Goal: Transaction & Acquisition: Purchase product/service

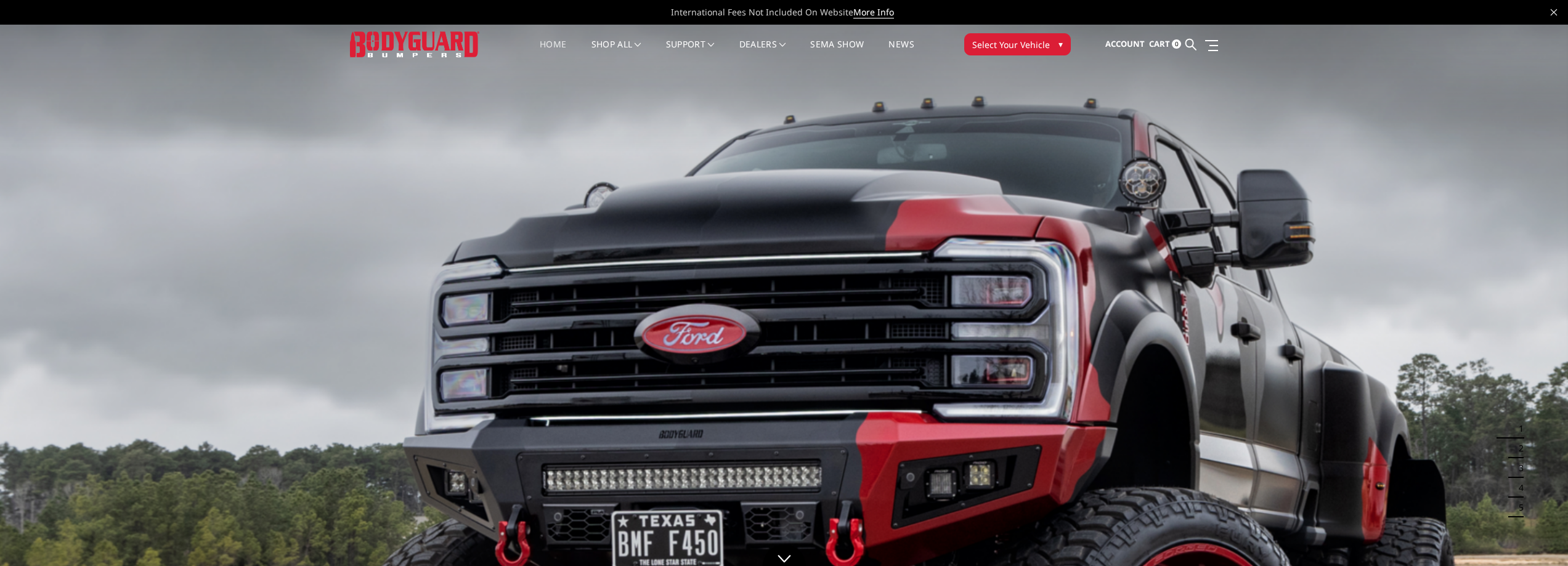
click at [1006, 39] on span "Select Your Vehicle" at bounding box center [1011, 45] width 78 height 13
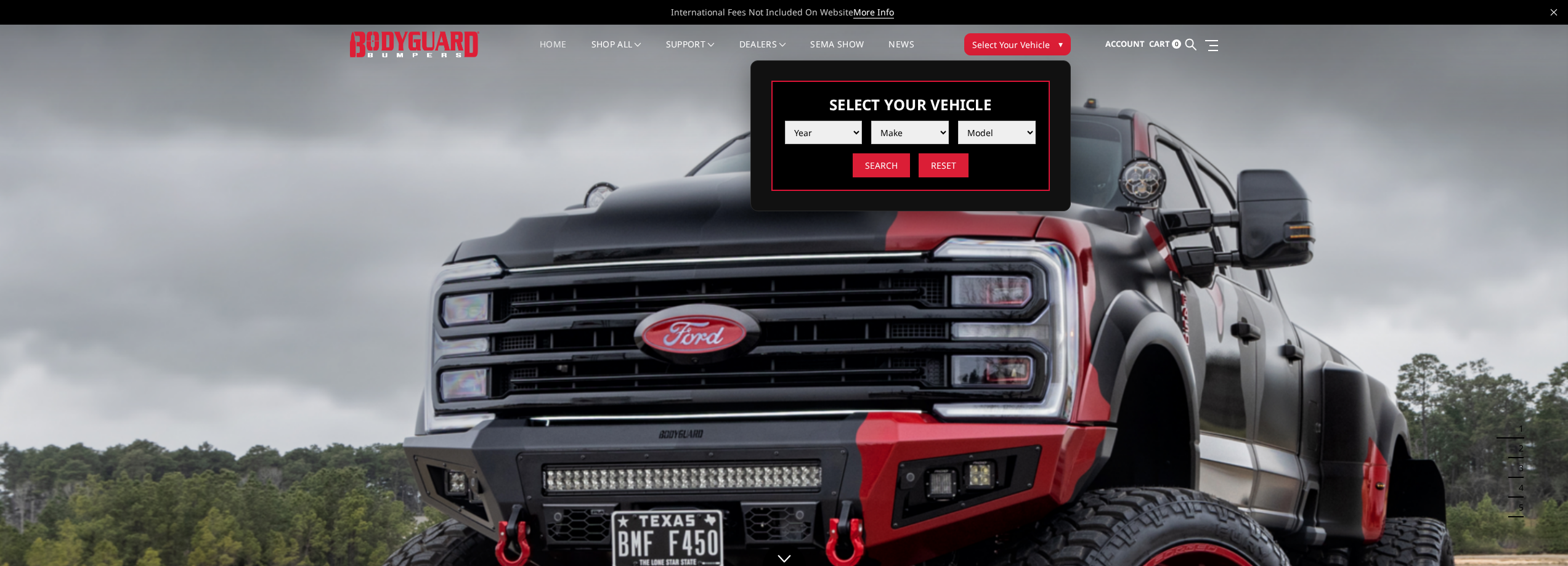
click at [823, 133] on select "Year 2025 2024 2023 2022 2021 2020 2019 2018 2017 2016 2015 2014 2013 2012 2011…" at bounding box center [823, 133] width 78 height 23
select select "yr_2022"
click at [785, 121] on select "Year 2025 2024 2023 2022 2021 2020 2019 2018 2017 2016 2015 2014 2013 2012 2011…" at bounding box center [823, 133] width 78 height 23
click at [916, 129] on select "Make Chevrolet Ford GMC Ram Toyota" at bounding box center [909, 133] width 78 height 23
select select "mk_chevrolet"
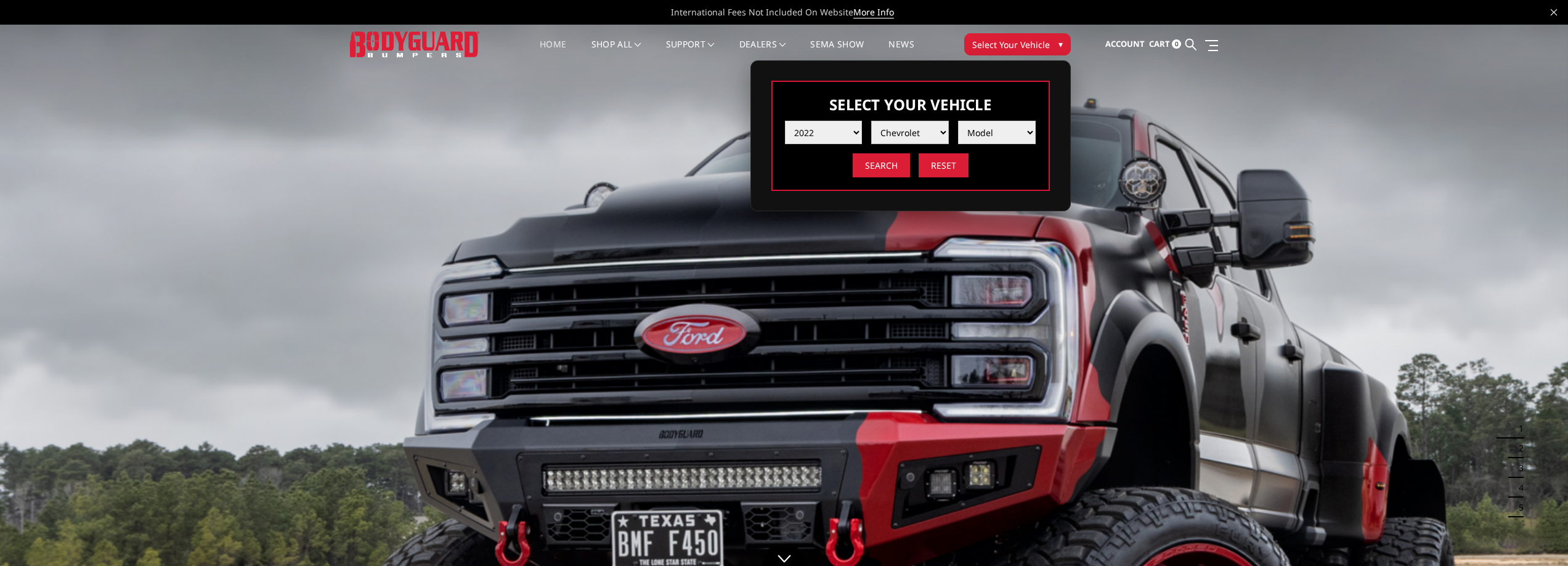
click at [871, 121] on select "Make Chevrolet Ford GMC Ram Toyota" at bounding box center [909, 133] width 78 height 23
click at [986, 133] on select "Model Silverado 1500 Silverado 2500 / 3500 Silverado 4500 / 5500 / 6500" at bounding box center [996, 133] width 78 height 23
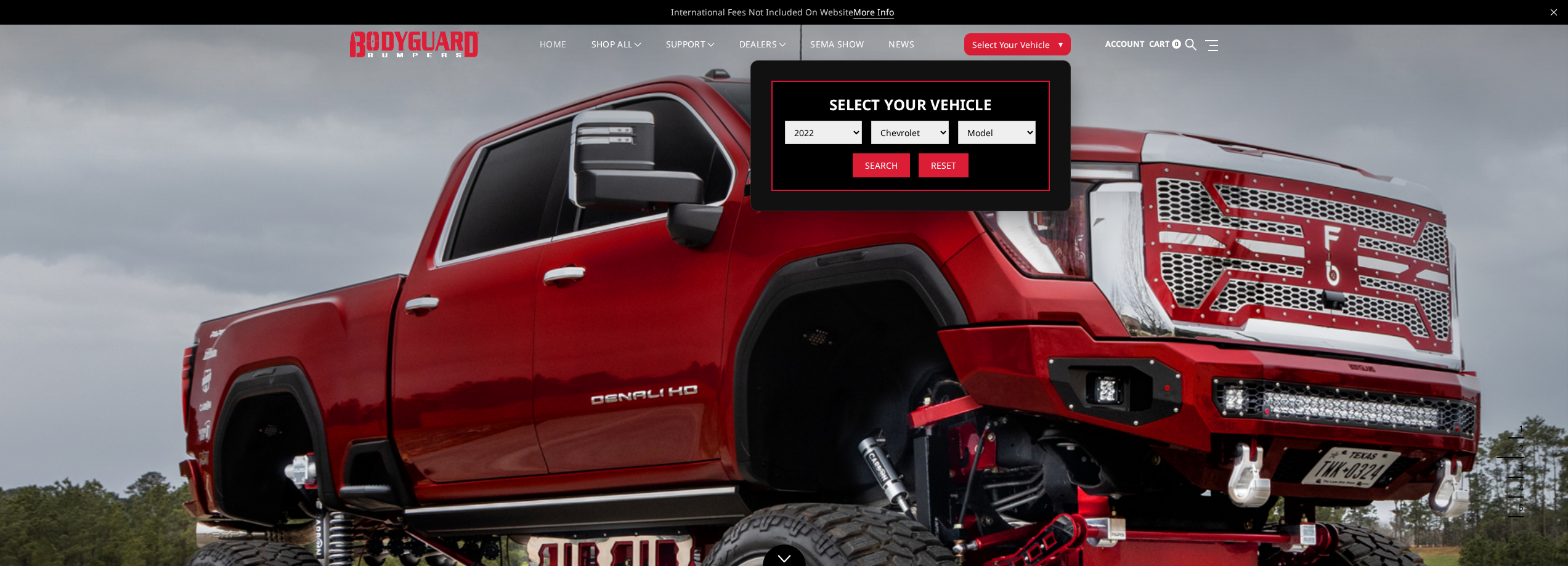
select select "md_silverado-2500-3500"
click at [958, 121] on select "Model Silverado 1500 Silverado 2500 / 3500 Silverado 4500 / 5500 / 6500" at bounding box center [996, 133] width 78 height 23
click at [883, 165] on input "Search" at bounding box center [881, 165] width 57 height 24
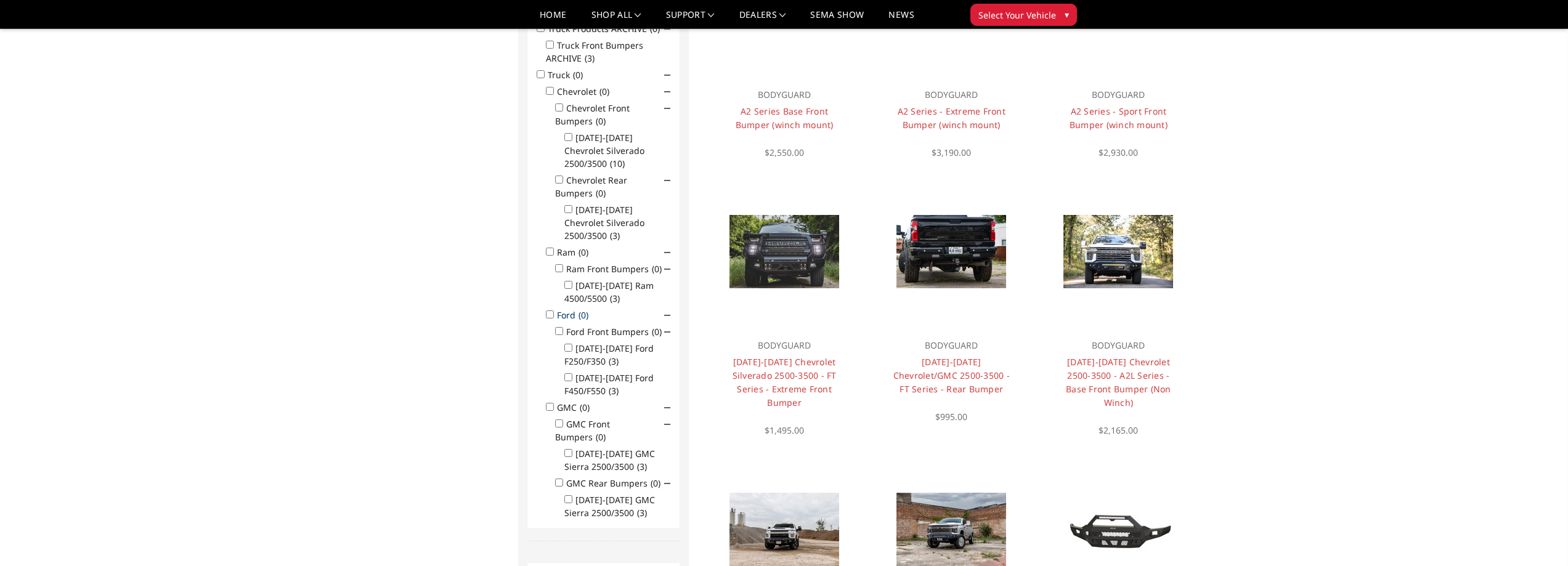
scroll to position [99, 0]
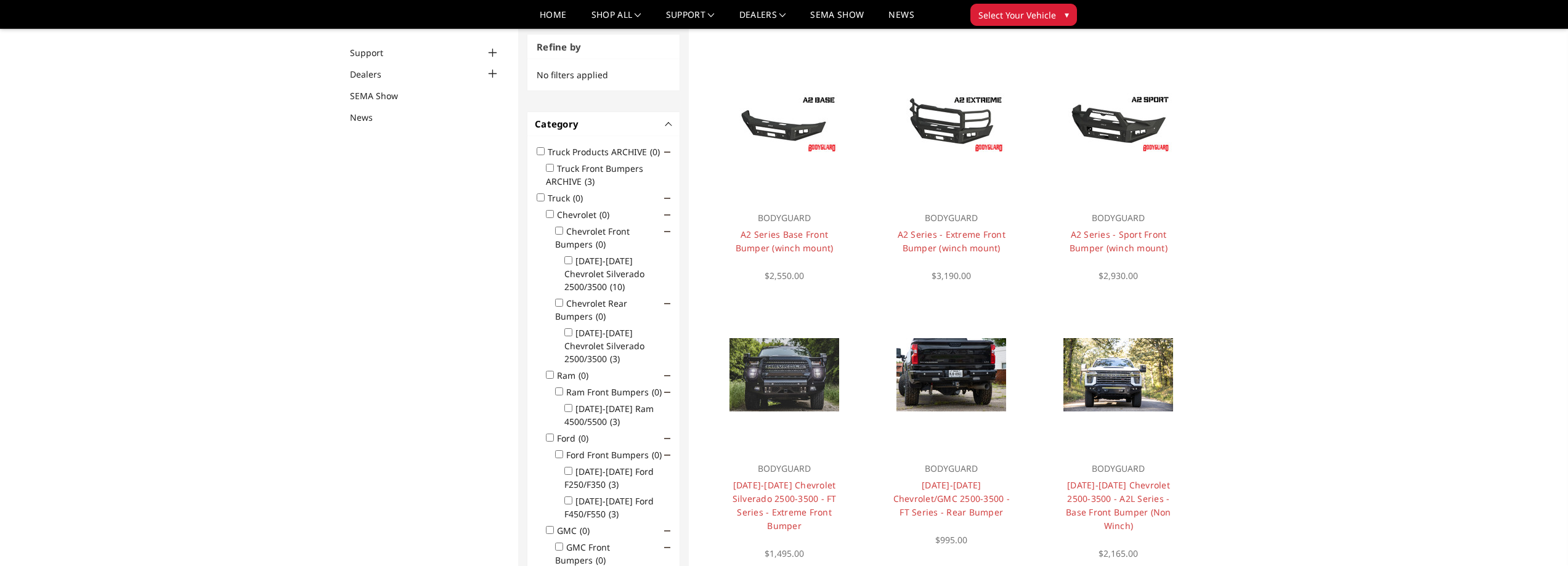
click at [556, 306] on input "Chevrolet Rear Bumpers (0)" at bounding box center [558, 302] width 8 height 8
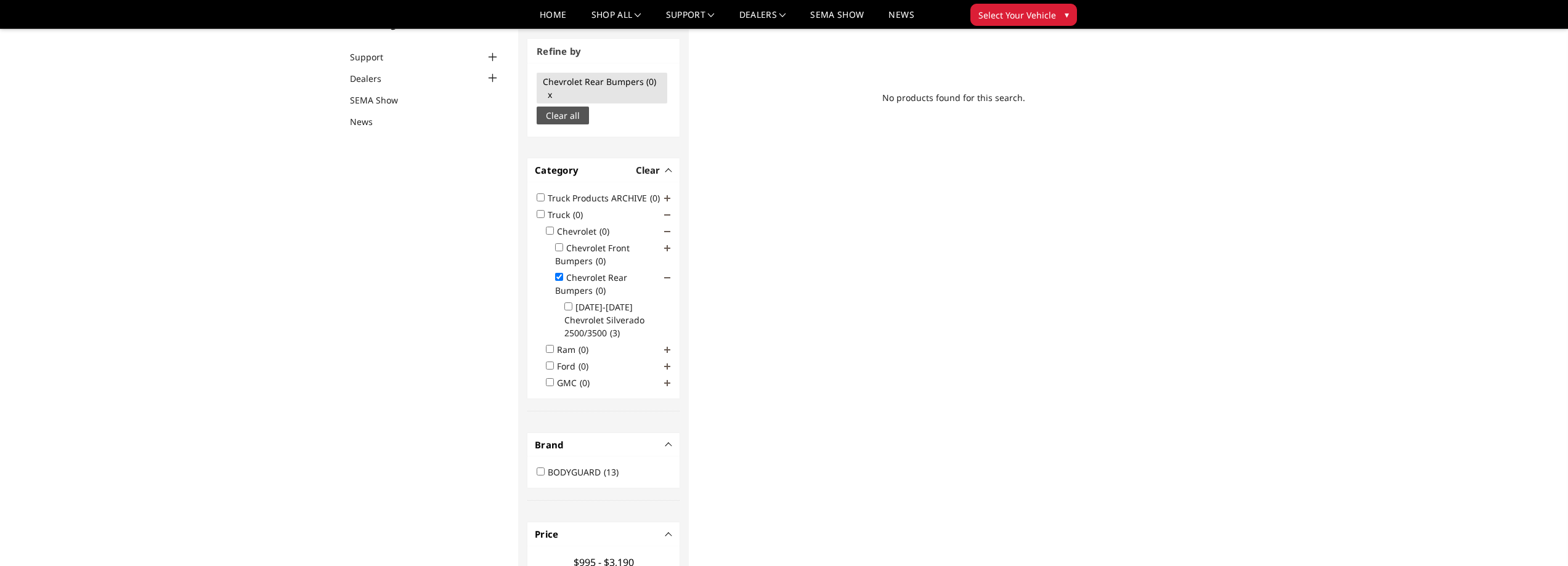
scroll to position [93, 0]
click at [558, 277] on input "Chevrolet Rear Bumpers (0)" at bounding box center [558, 278] width 8 height 8
checkbox input "false"
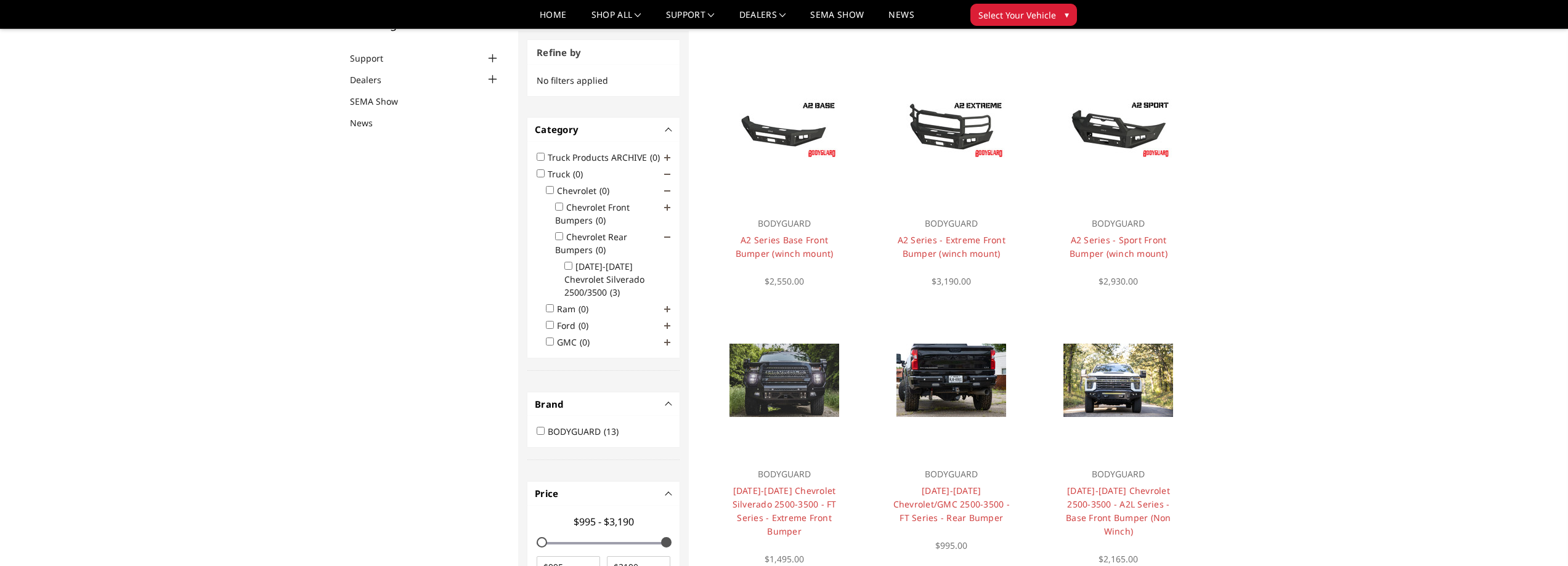
click at [566, 267] on input "2020-2025 Chevrolet Silverado 2500/3500 (3)" at bounding box center [568, 265] width 8 height 8
checkbox input "true"
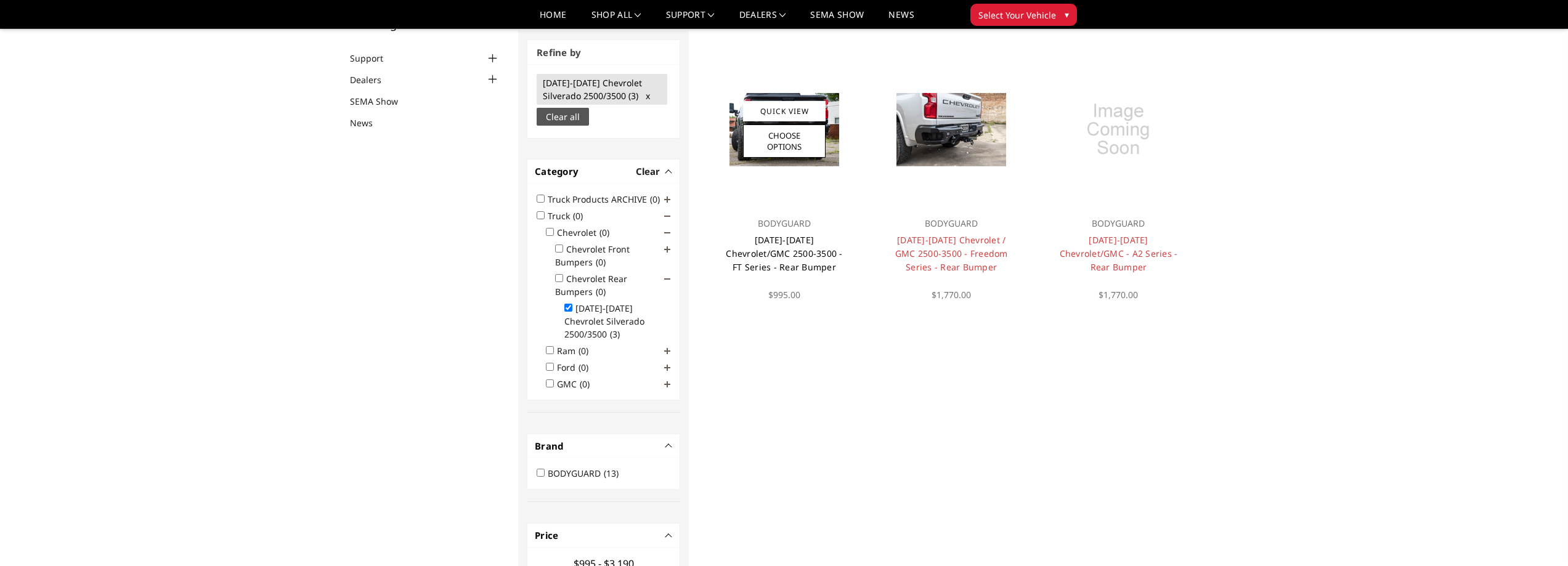
click at [797, 248] on link "[DATE]-[DATE] Chevrolet/GMC 2500-3500 - FT Series - Rear Bumper" at bounding box center [784, 253] width 116 height 39
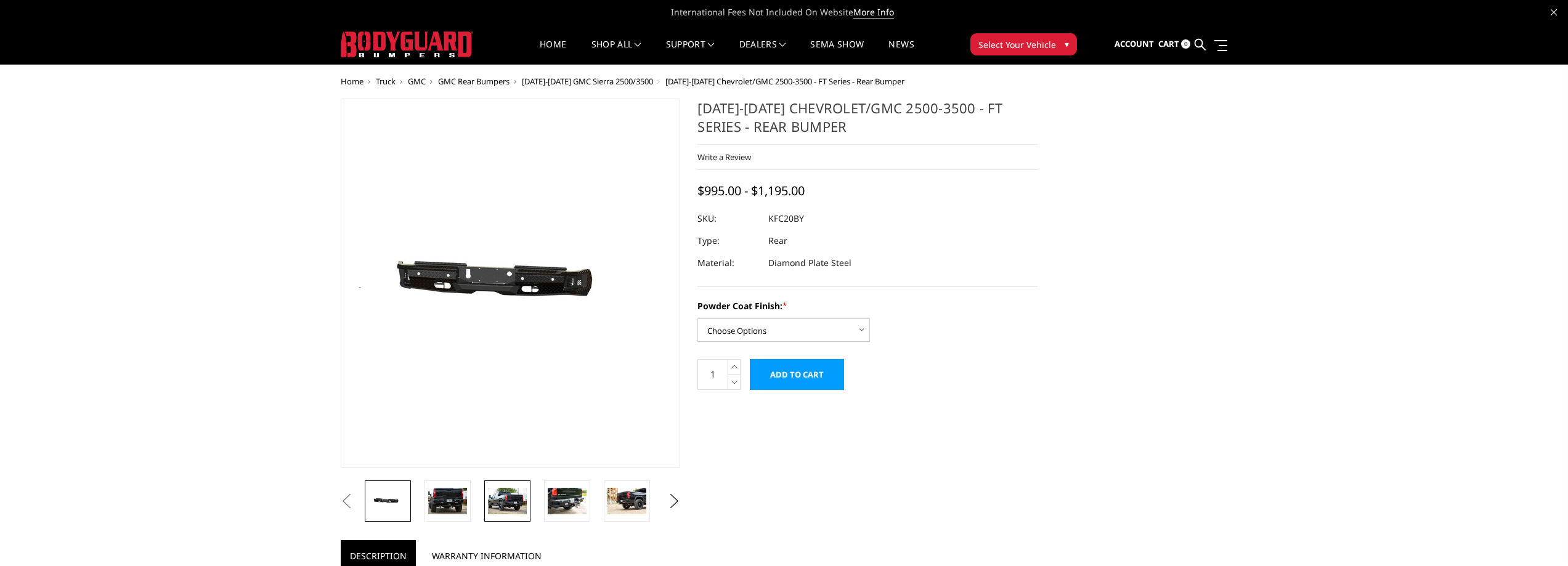
click at [494, 501] on img at bounding box center [506, 500] width 39 height 26
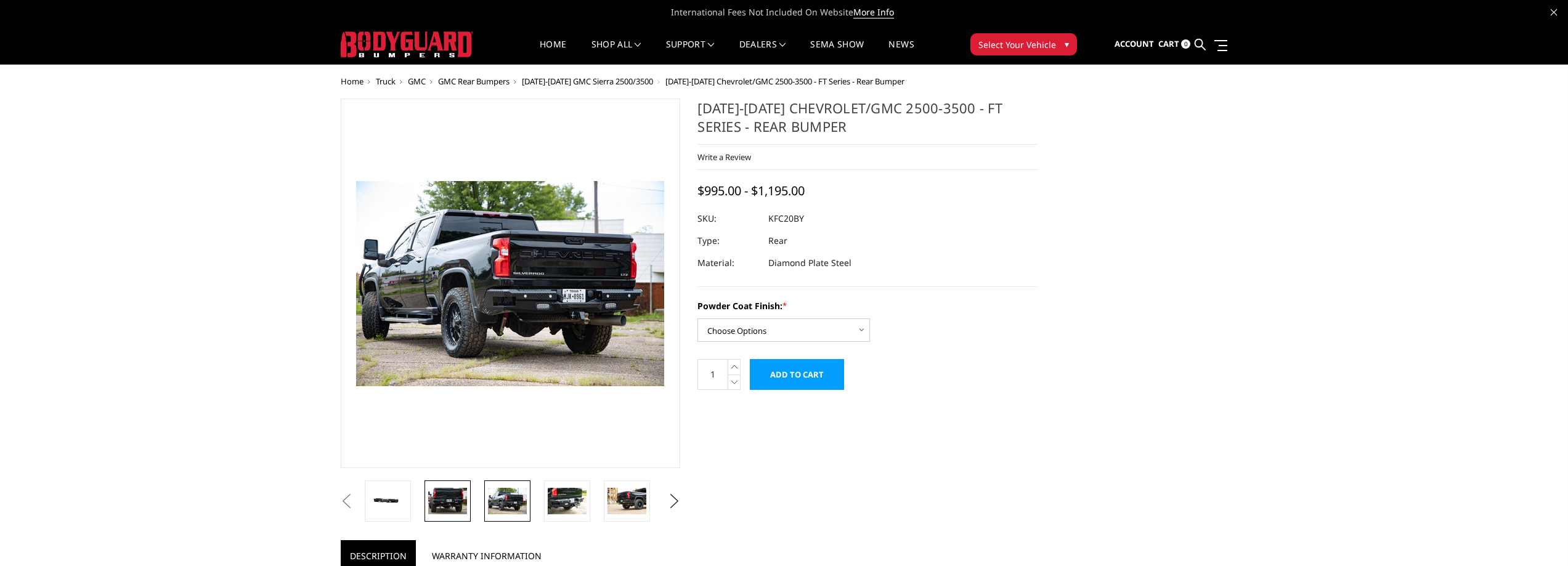
click at [463, 504] on img at bounding box center [447, 500] width 39 height 26
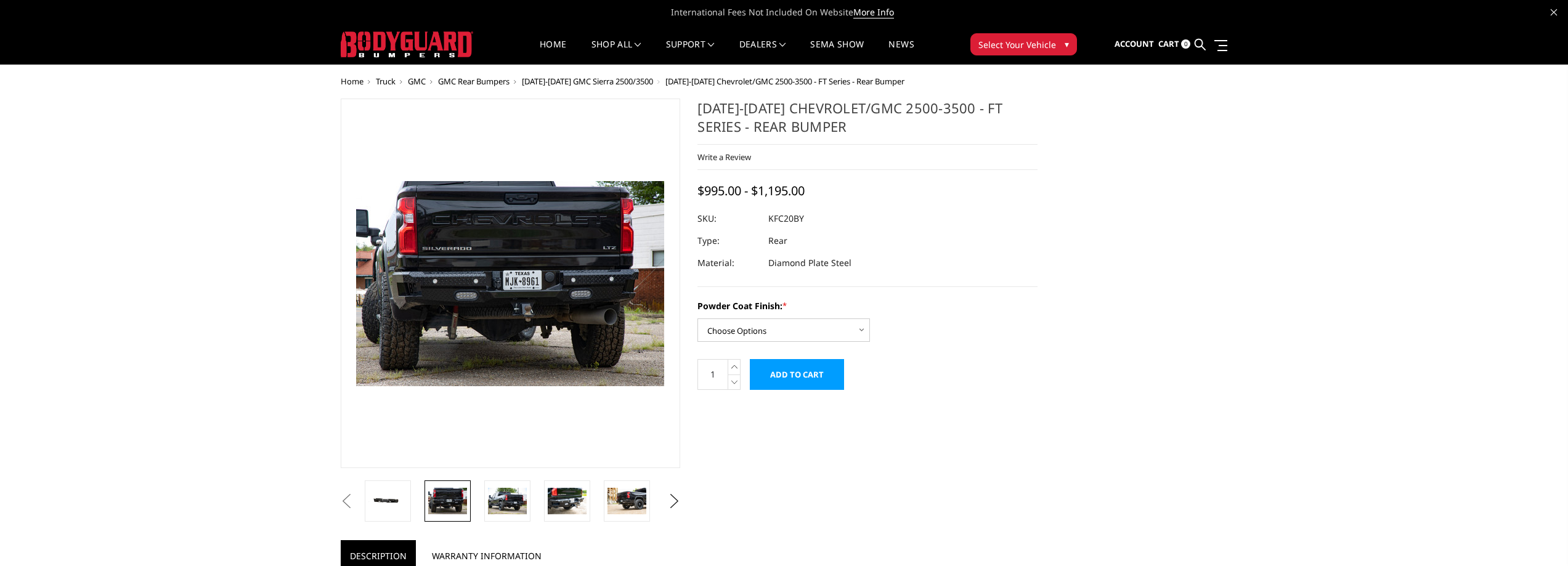
click at [595, 500] on li at bounding box center [571, 501] width 60 height 41
click at [576, 502] on img at bounding box center [566, 500] width 39 height 26
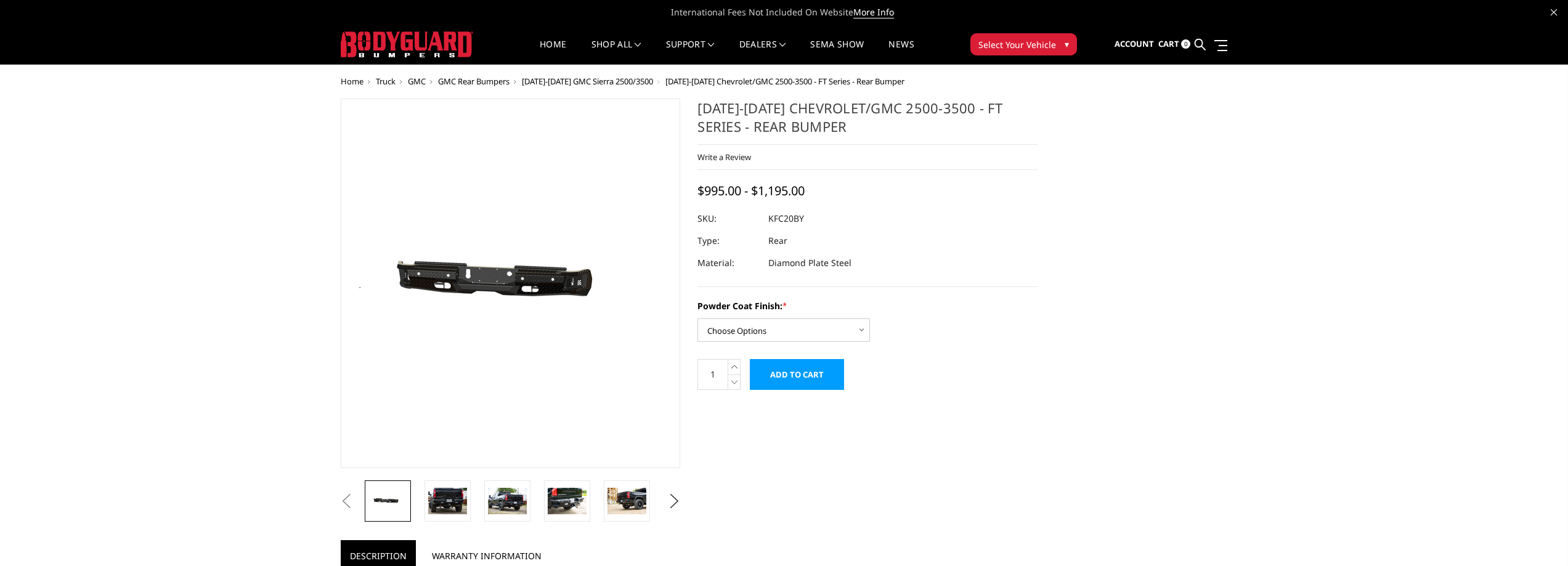
click at [385, 80] on span "Truck" at bounding box center [385, 81] width 20 height 11
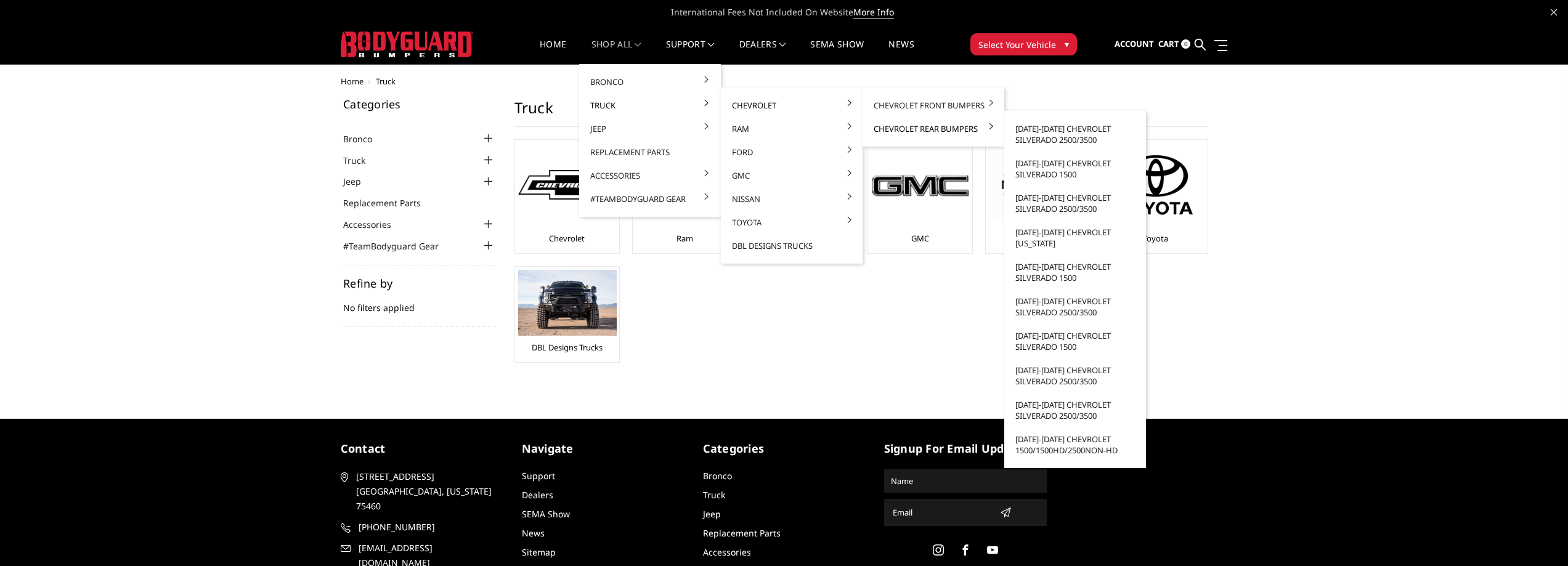
click at [895, 128] on link "Chevrolet Rear Bumpers" at bounding box center [933, 129] width 132 height 23
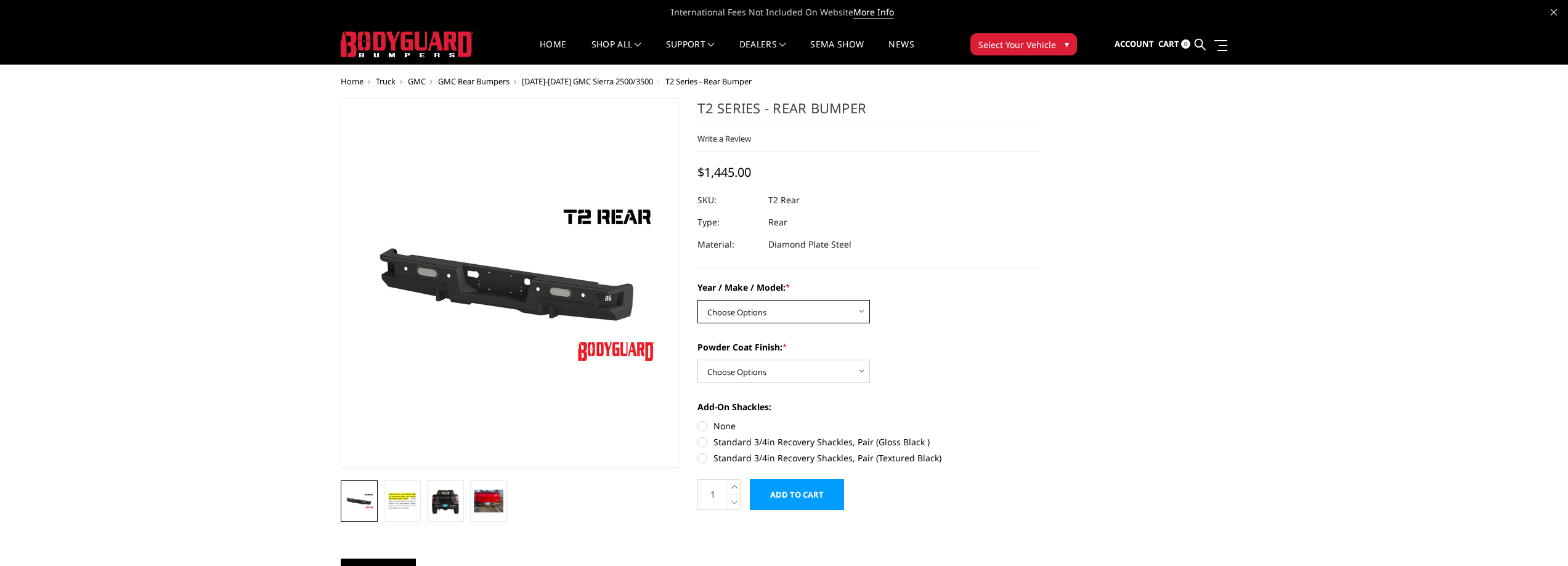
click at [810, 308] on select "Choose Options Chevrolet/GMC 15-19 2500/3500 Chevrolet/GMC 19-24 1500 (Dual Exh…" at bounding box center [783, 312] width 172 height 23
click at [949, 317] on div "Year / Make / Model: * Choose Options Chevrolet/GMC 15-19 2500/3500 Chevrolet/G…" at bounding box center [866, 301] width 340 height 42
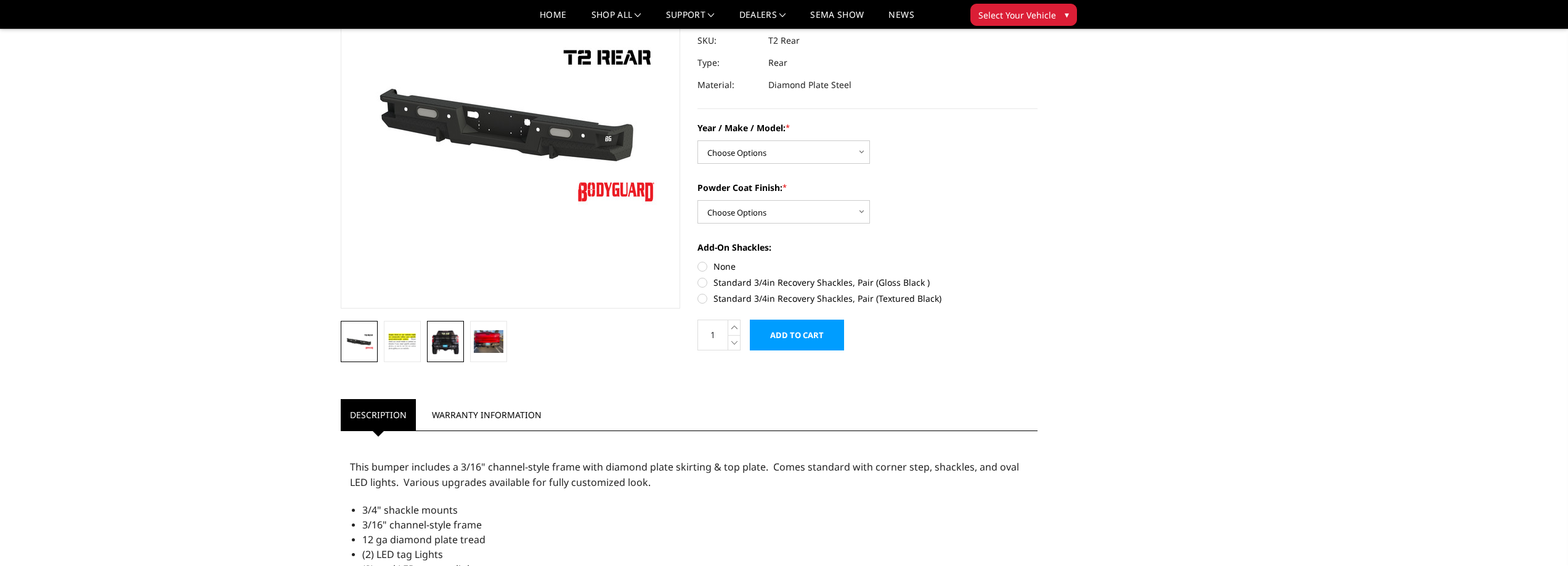
click at [452, 336] on img at bounding box center [445, 341] width 30 height 27
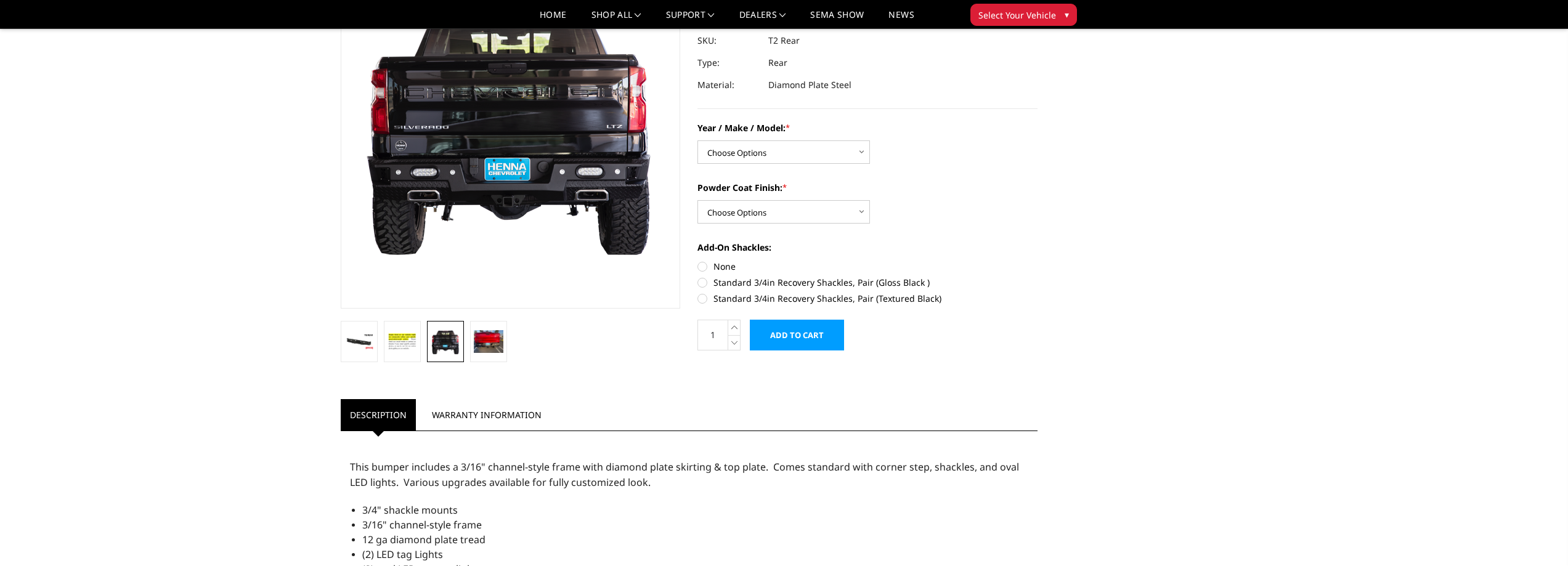
scroll to position [72, 0]
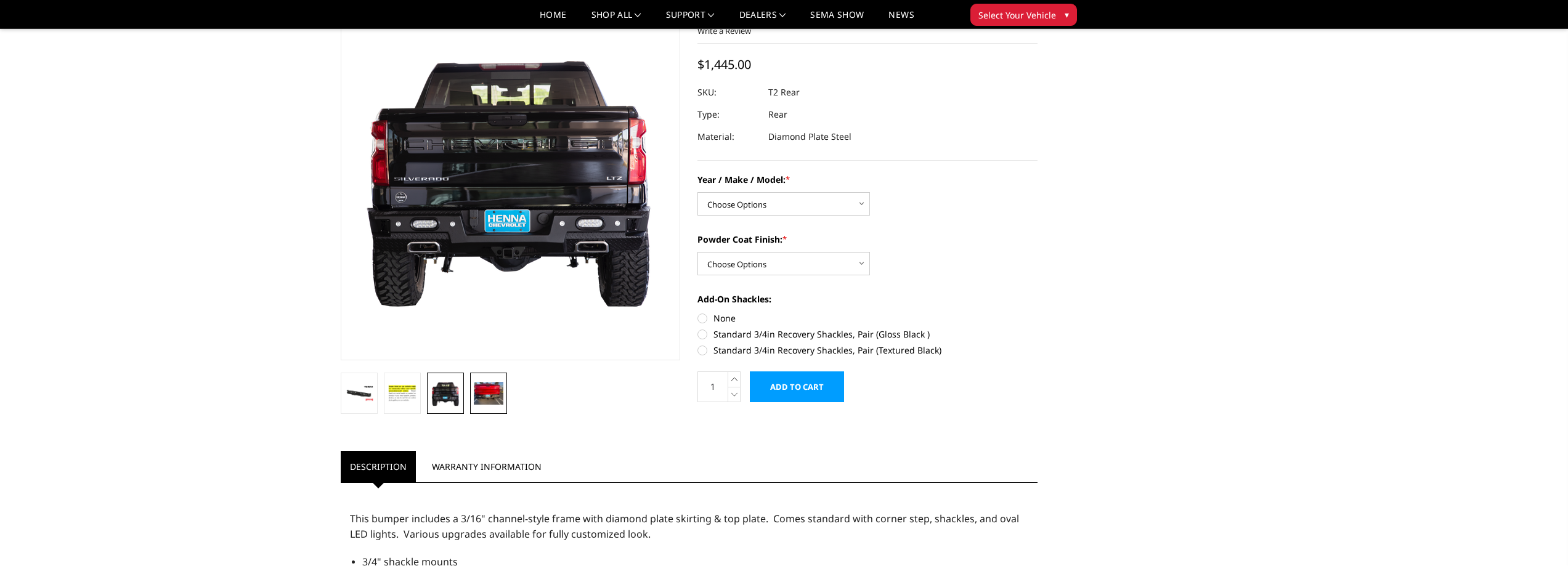
click at [486, 391] on img at bounding box center [488, 392] width 30 height 22
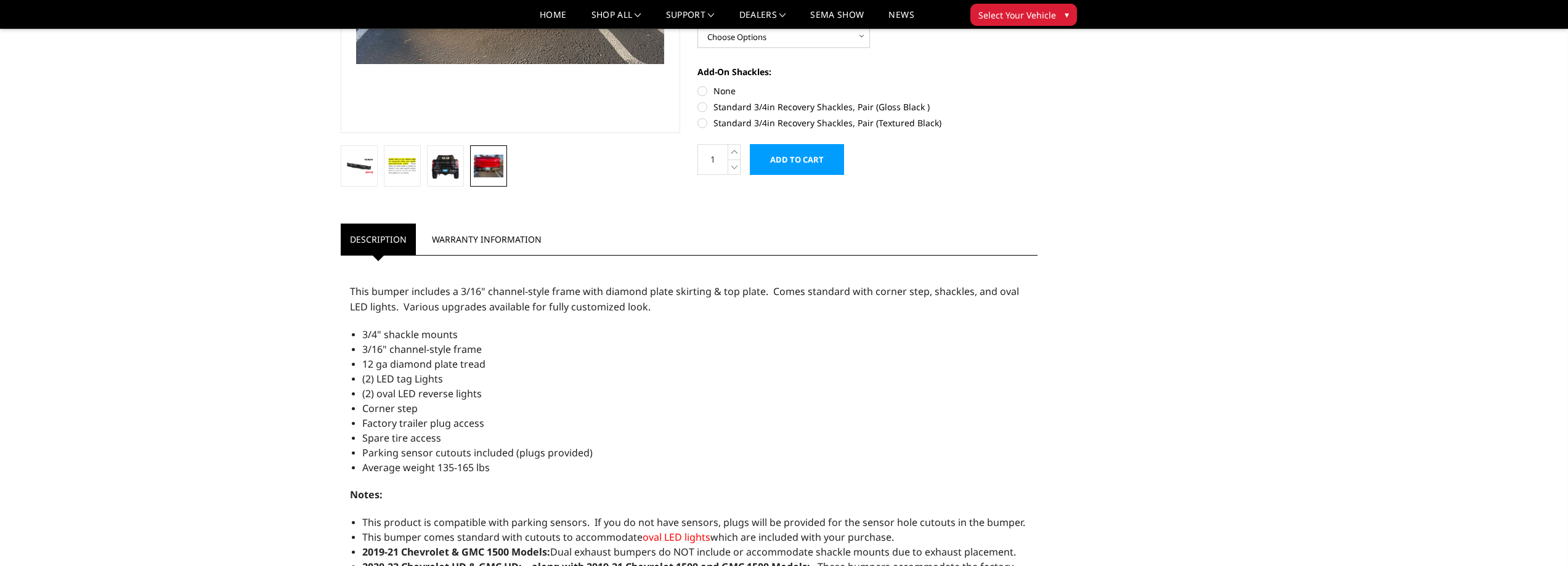
scroll to position [0, 0]
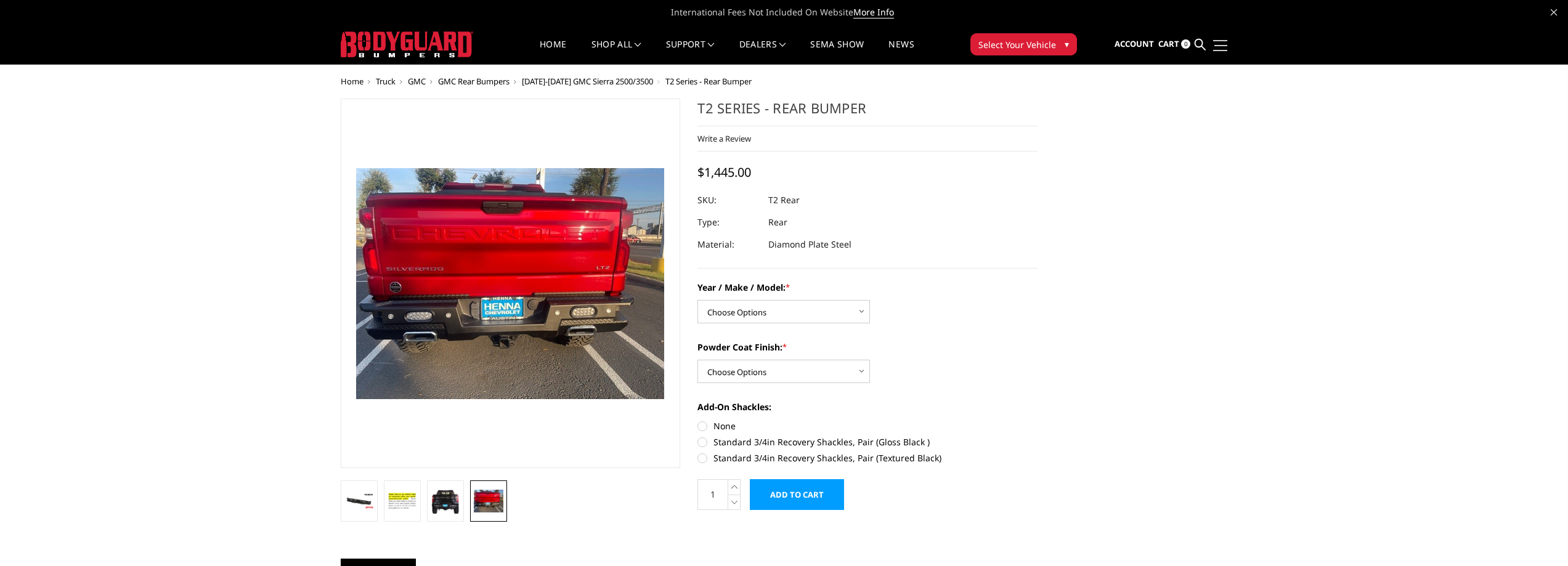
click at [1221, 47] on link at bounding box center [1218, 45] width 17 height 13
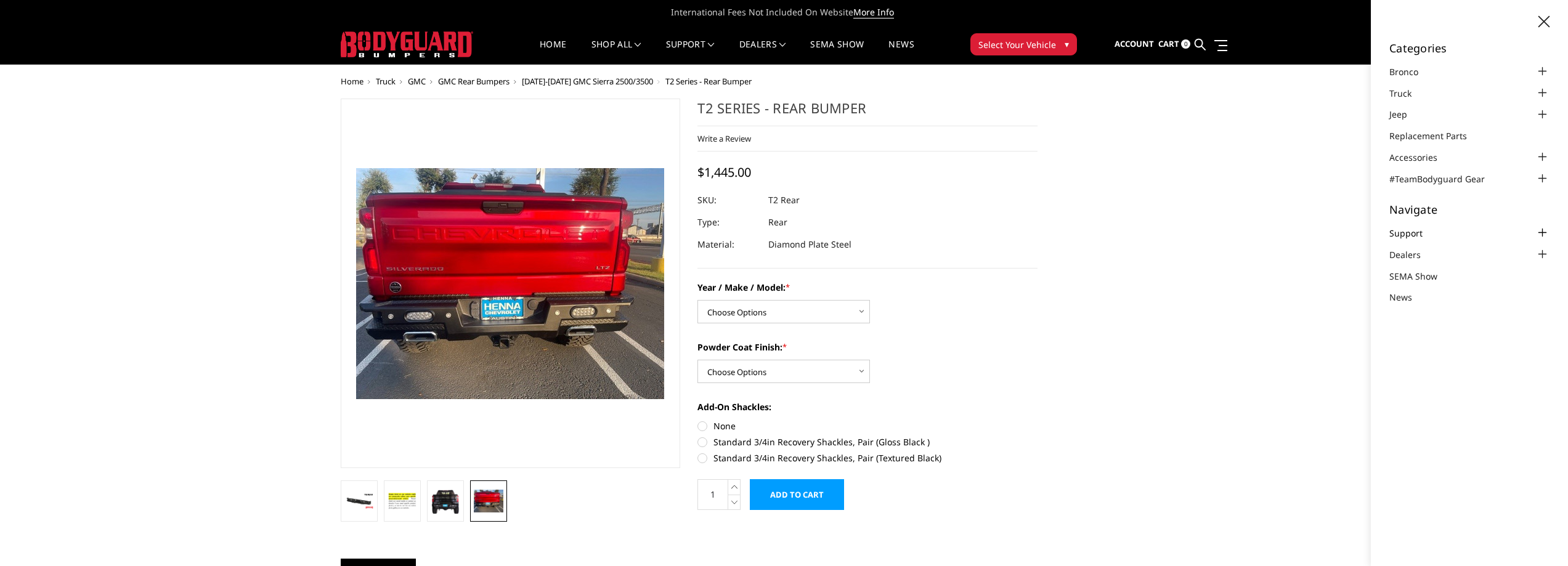
click at [1406, 235] on link "Support" at bounding box center [1413, 233] width 48 height 13
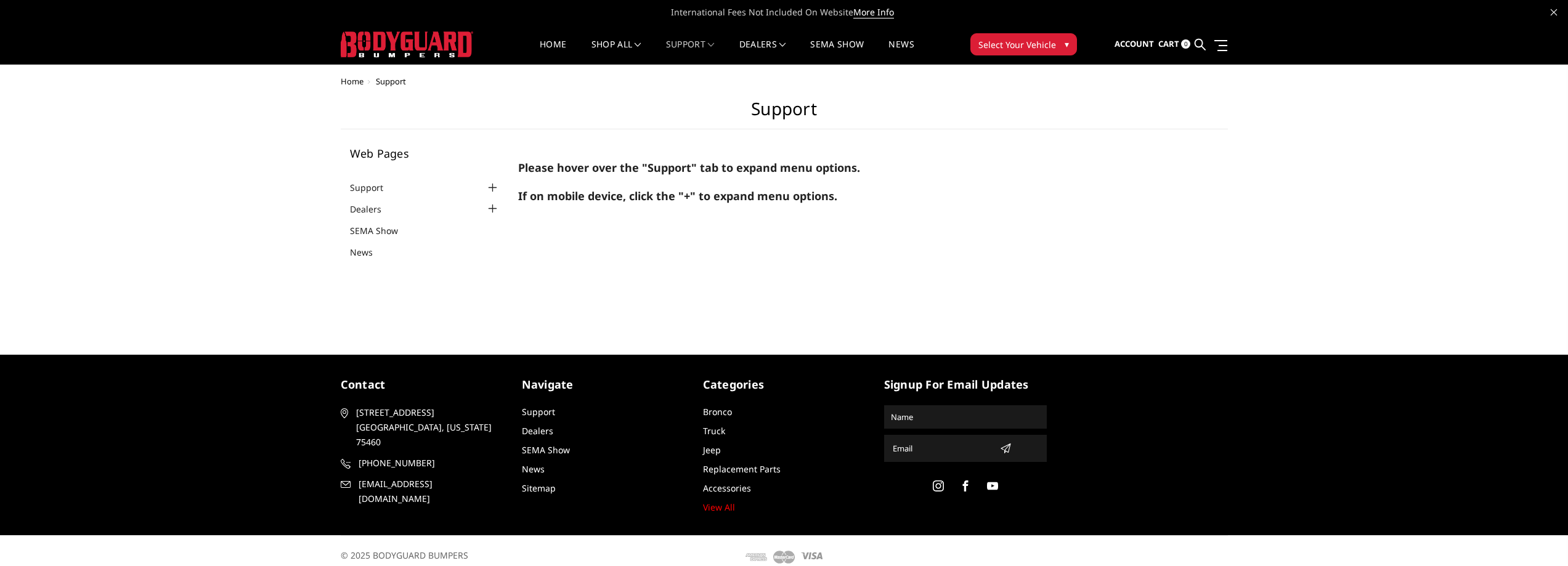
click at [491, 188] on div at bounding box center [492, 187] width 14 height 14
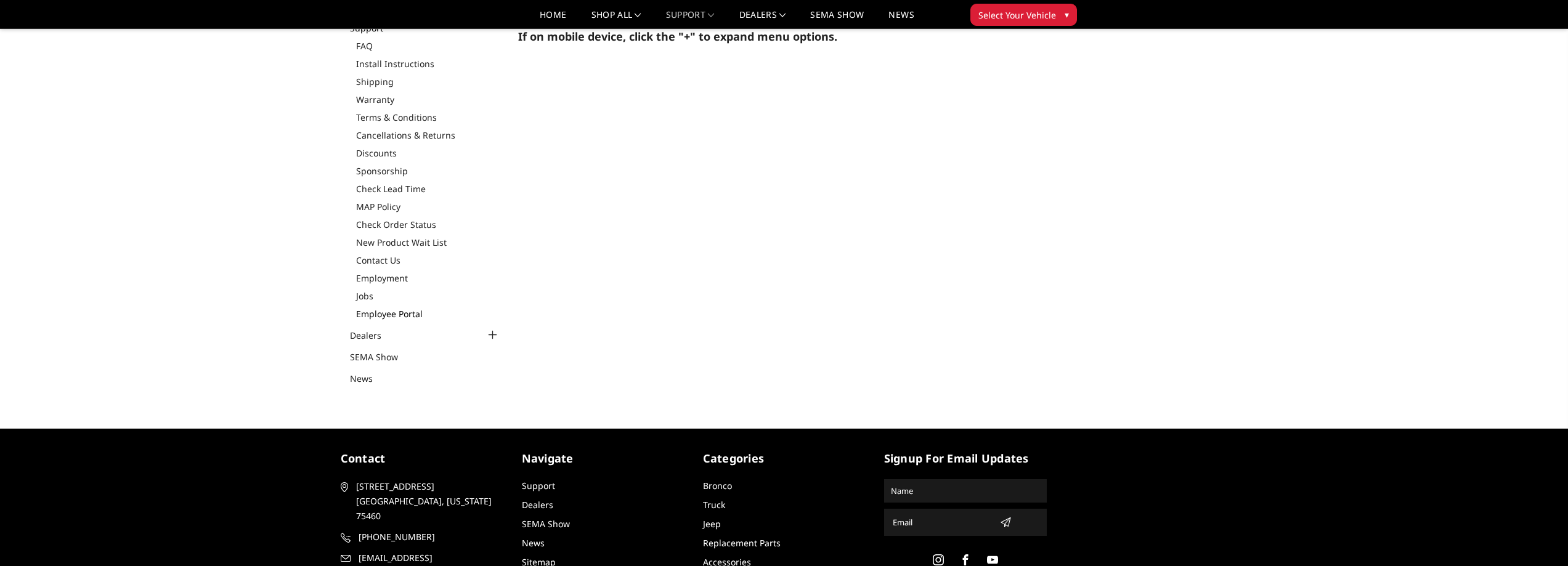
scroll to position [184, 0]
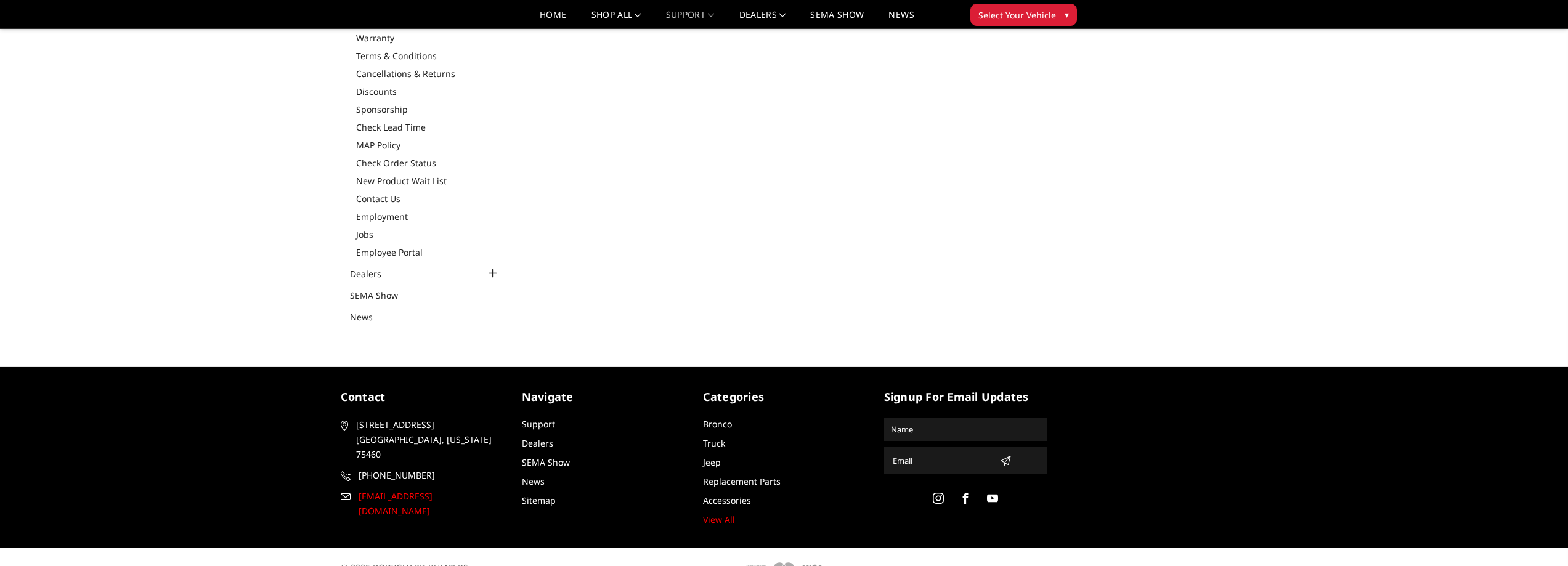
click at [372, 489] on span "[EMAIL_ADDRESS][DOMAIN_NAME]" at bounding box center [429, 503] width 142 height 30
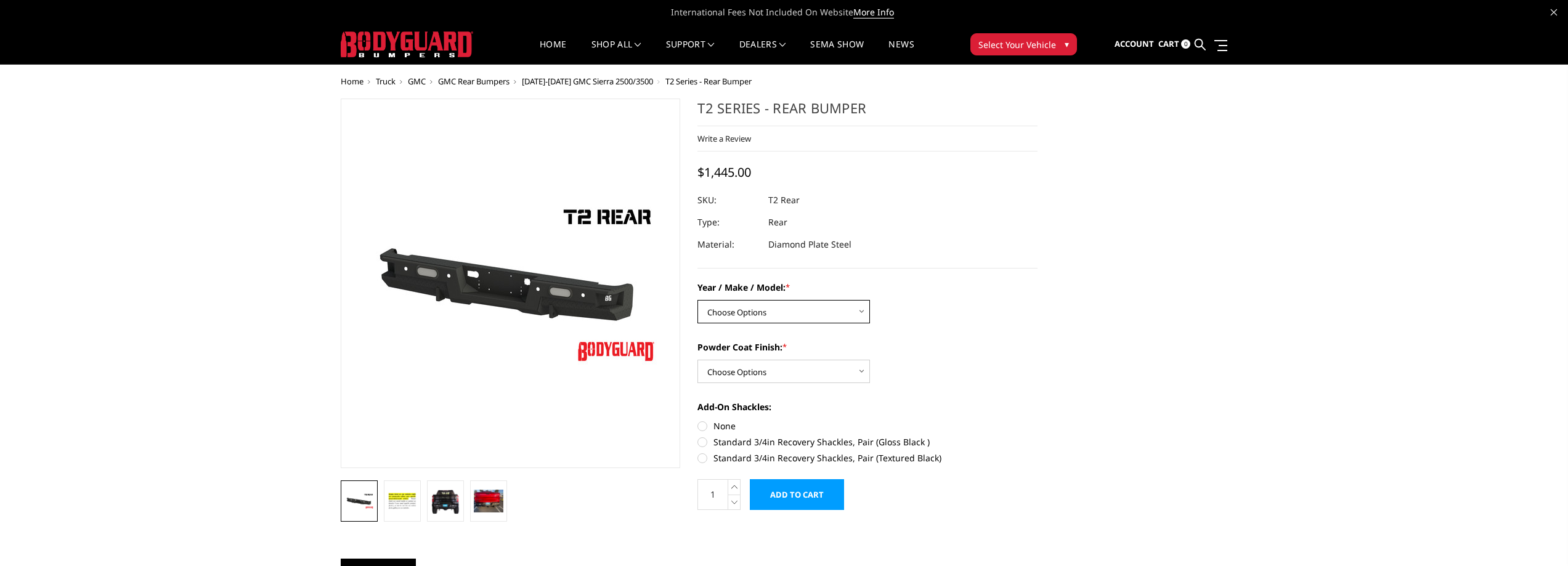
click at [797, 309] on select "Choose Options Chevrolet/GMC 15-19 2500/3500 Chevrolet/GMC 19-24 1500 (Dual Exh…" at bounding box center [783, 312] width 172 height 23
select select "1682"
click at [697, 300] on select "Choose Options Chevrolet/GMC 15-19 2500/3500 Chevrolet/GMC 19-24 1500 (Dual Exh…" at bounding box center [783, 312] width 172 height 23
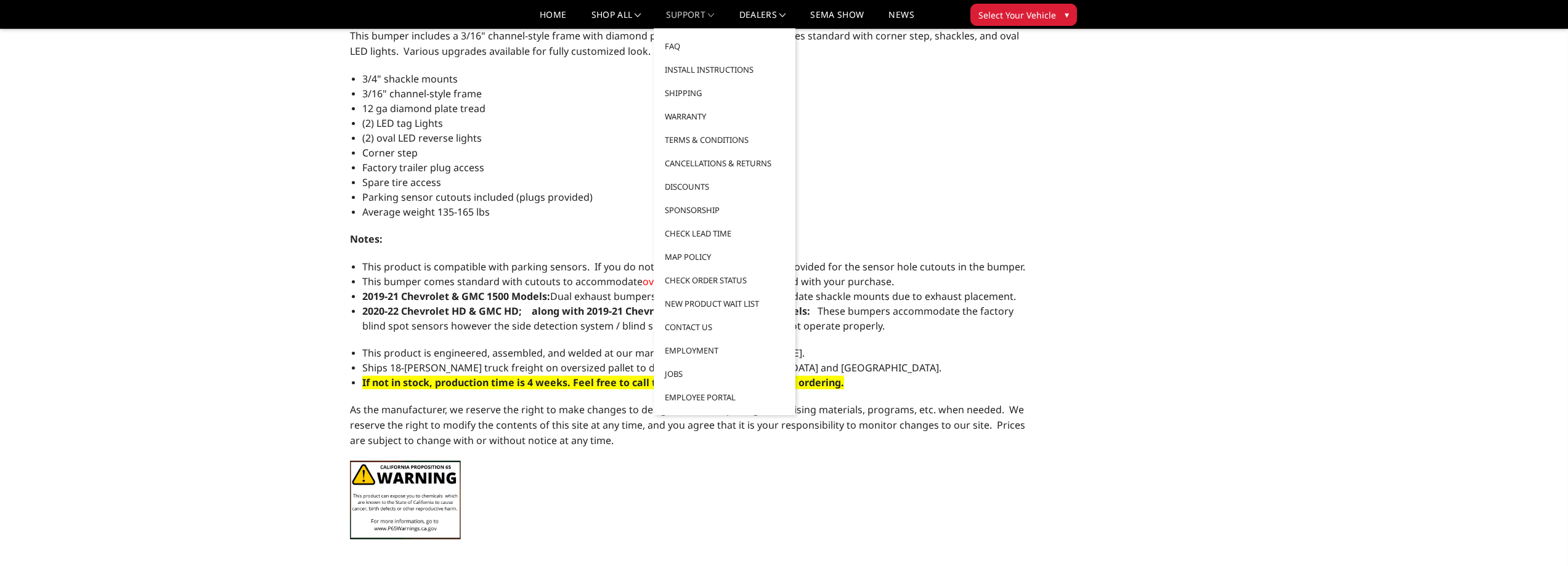
scroll to position [615, 0]
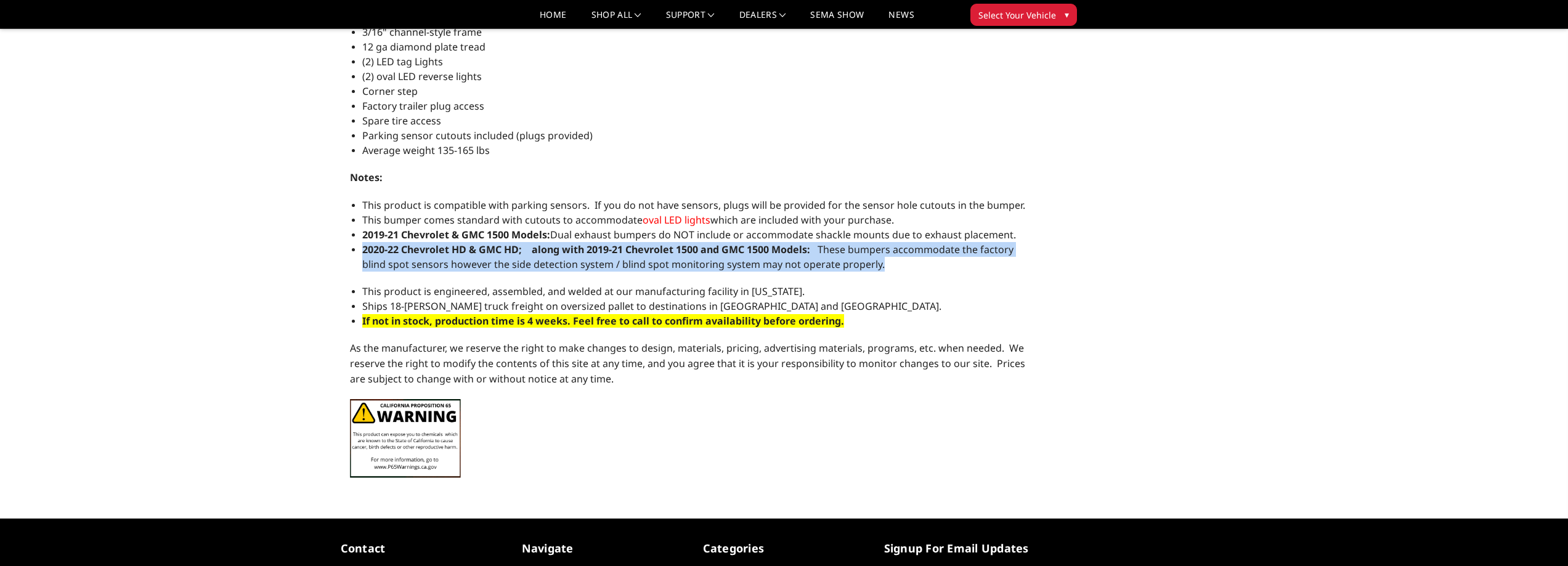
drag, startPoint x: 362, startPoint y: 248, endPoint x: 880, endPoint y: 269, distance: 518.4
click at [880, 269] on li "2020-22 Chevrolet HD & GMC HD; along with 2019-21 Chevrolet 1500 and GMC 1500 M…" at bounding box center [695, 256] width 667 height 30
copy li "2020-22 Chevrolet HD & GMC HD; along with 2019-21 Chevrolet 1500 and GMC 1500 M…"
